Goal: Task Accomplishment & Management: Use online tool/utility

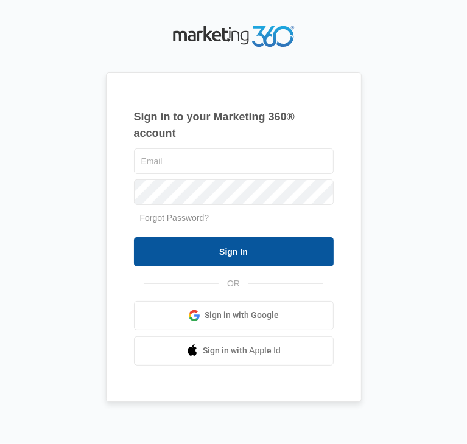
type input "[PERSON_NAME][EMAIL_ADDRESS][DOMAIN_NAME]"
click at [243, 245] on input "Sign In" at bounding box center [234, 251] width 200 height 29
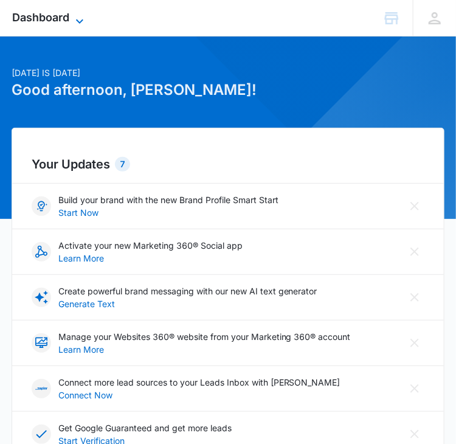
click at [75, 15] on icon at bounding box center [79, 21] width 15 height 15
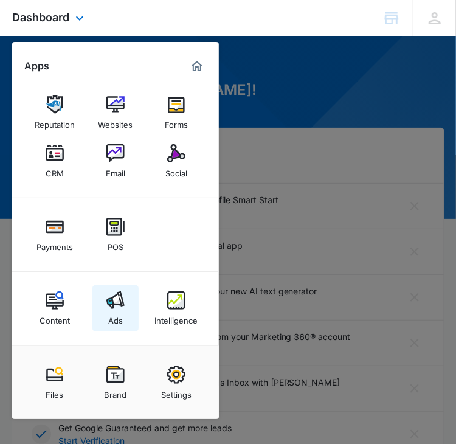
click at [114, 296] on img at bounding box center [116, 301] width 18 height 18
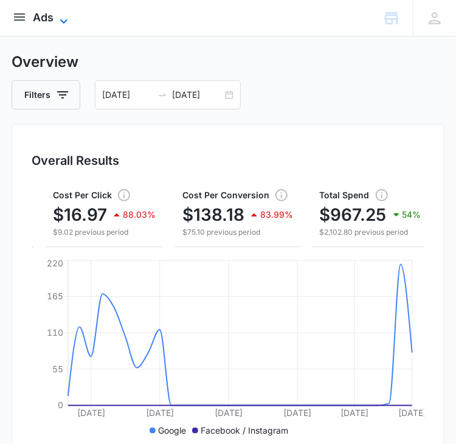
click at [60, 16] on icon at bounding box center [64, 21] width 15 height 15
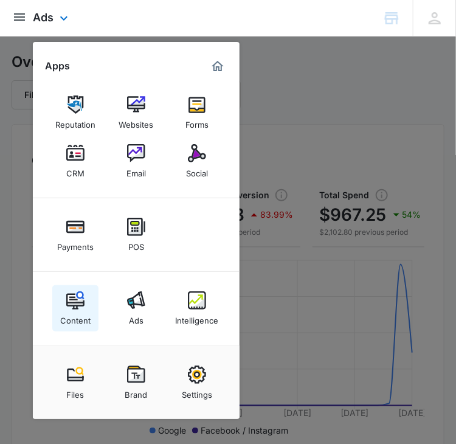
click at [75, 312] on div "Content" at bounding box center [75, 318] width 30 height 16
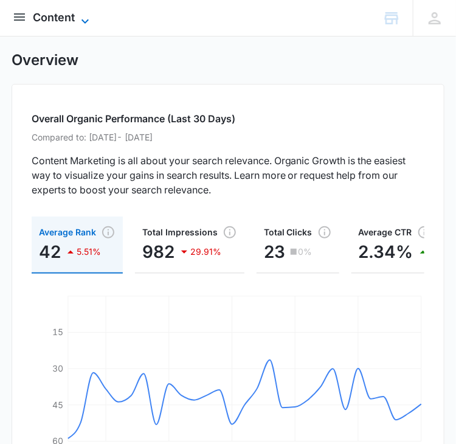
click at [80, 23] on icon at bounding box center [85, 21] width 15 height 15
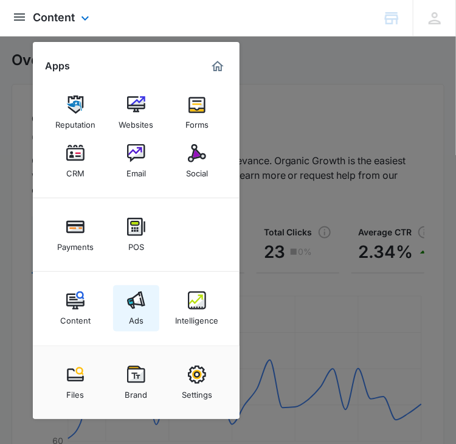
click at [141, 310] on div "Ads" at bounding box center [136, 318] width 15 height 16
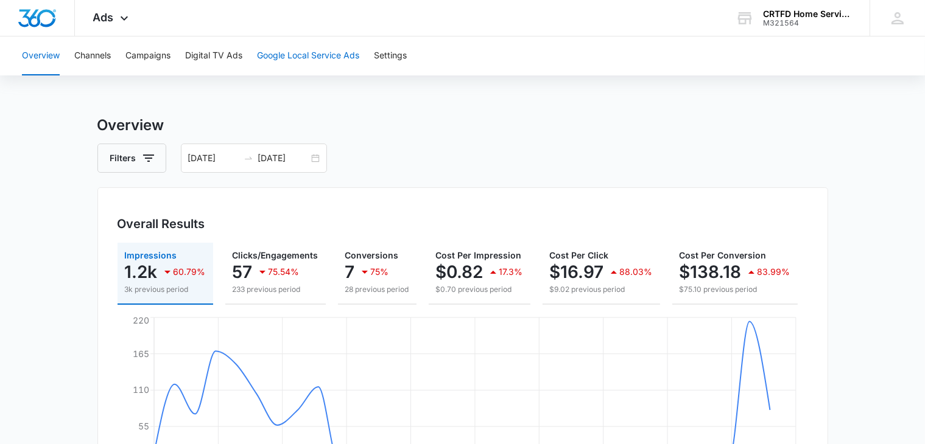
click at [287, 54] on button "Google Local Service Ads" at bounding box center [308, 56] width 102 height 39
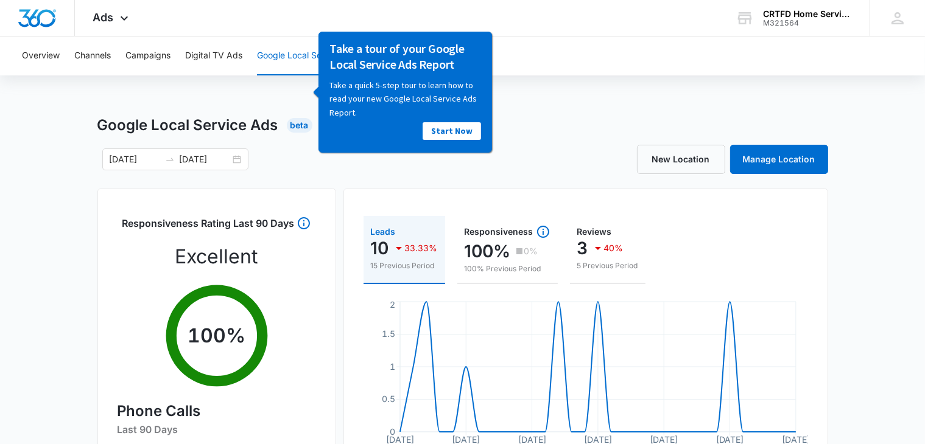
click at [466, 136] on div "Google Local Service Ads Beta" at bounding box center [462, 125] width 730 height 22
